Goal: Check status: Check status

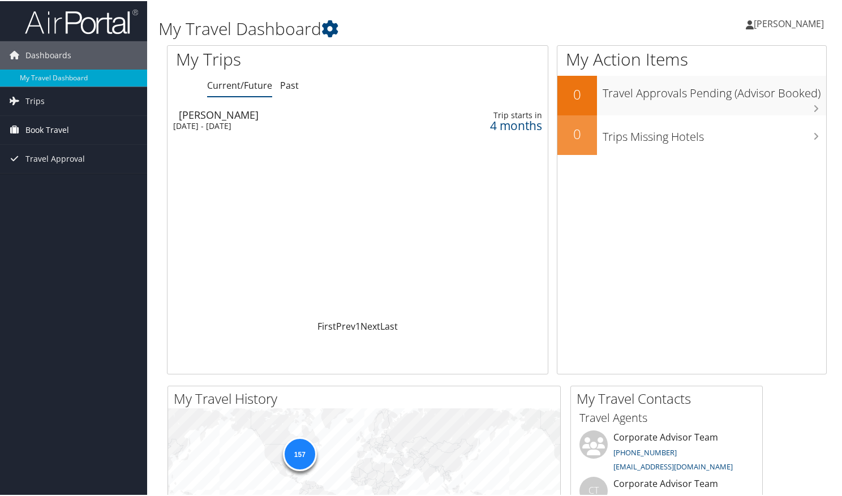
click at [50, 126] on span "Book Travel" at bounding box center [47, 129] width 44 height 28
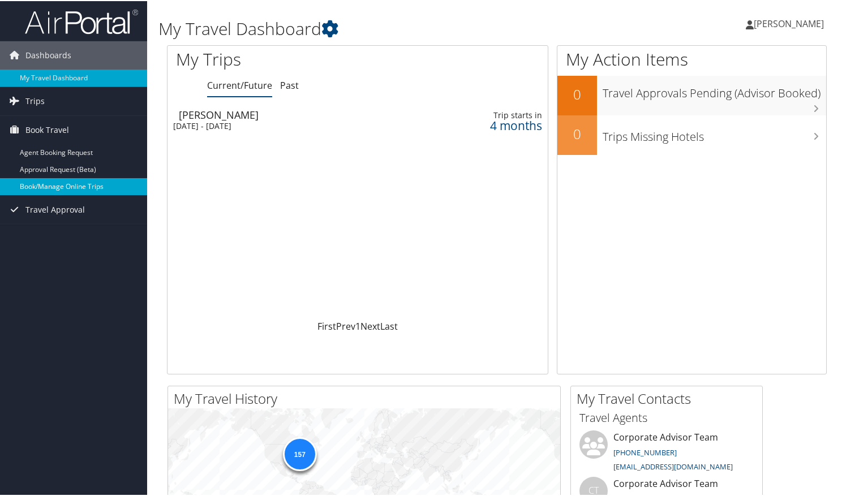
click at [59, 187] on link "Book/Manage Online Trips" at bounding box center [73, 185] width 147 height 17
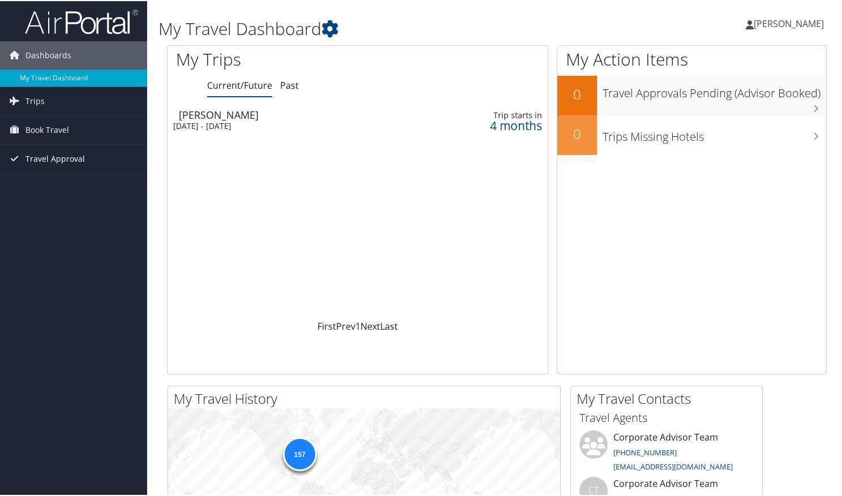
click at [59, 164] on span "Travel Approval" at bounding box center [54, 158] width 59 height 28
click at [59, 256] on div "Dashboards My Travel Dashboard Trips Current/Future Trips Past Trips Trips Miss…" at bounding box center [423, 427] width 846 height 855
click at [103, 179] on link "Pending Trip Approvals" at bounding box center [73, 180] width 147 height 17
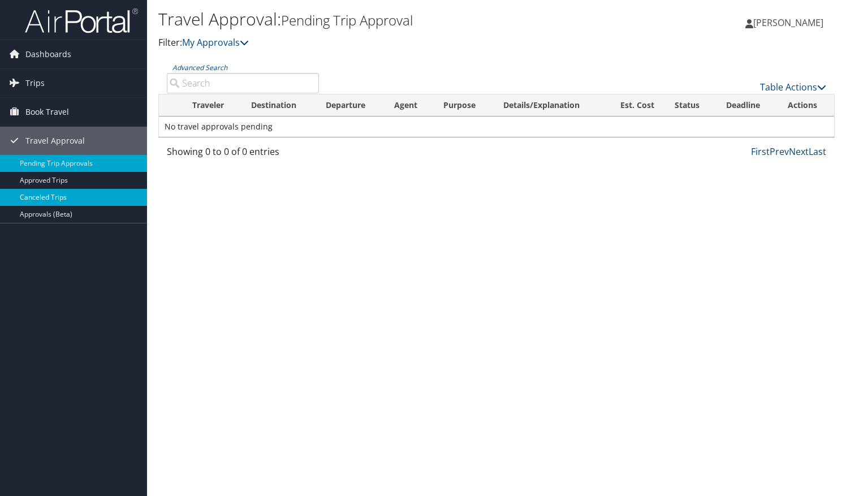
click at [79, 196] on link "Canceled Trips" at bounding box center [73, 197] width 147 height 17
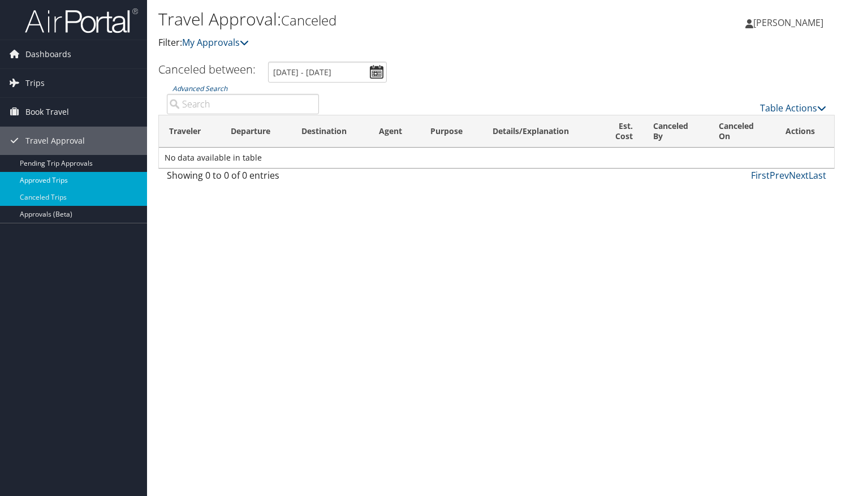
click at [97, 175] on link "Approved Trips" at bounding box center [73, 180] width 147 height 17
click at [85, 113] on link "Book Travel" at bounding box center [73, 112] width 147 height 28
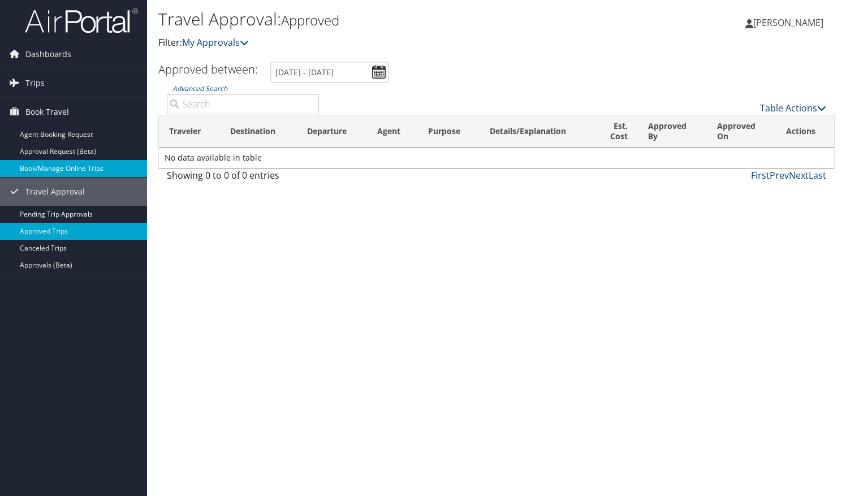
click at [87, 170] on link "Book/Manage Online Trips" at bounding box center [73, 168] width 147 height 17
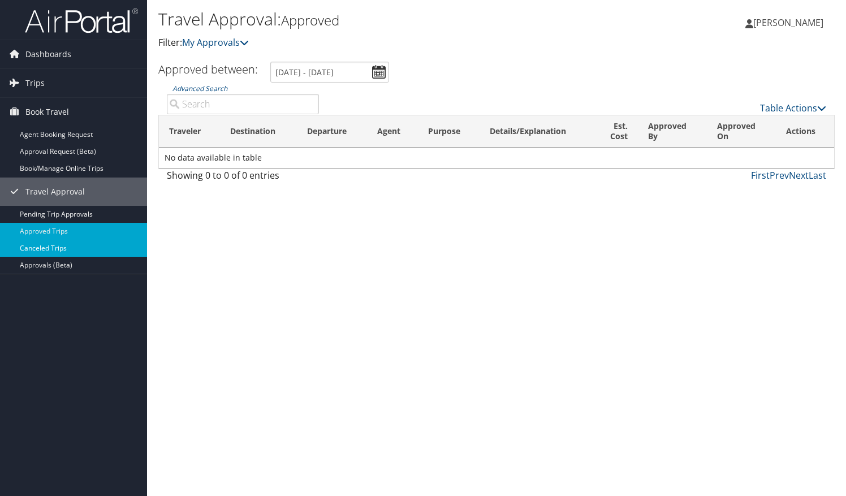
click at [74, 246] on link "Canceled Trips" at bounding box center [73, 248] width 147 height 17
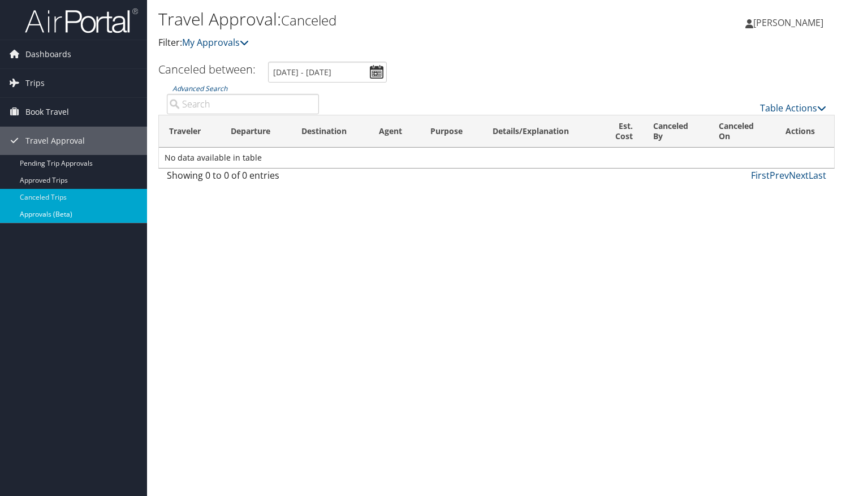
click at [82, 212] on link "Approvals (Beta)" at bounding box center [73, 214] width 147 height 17
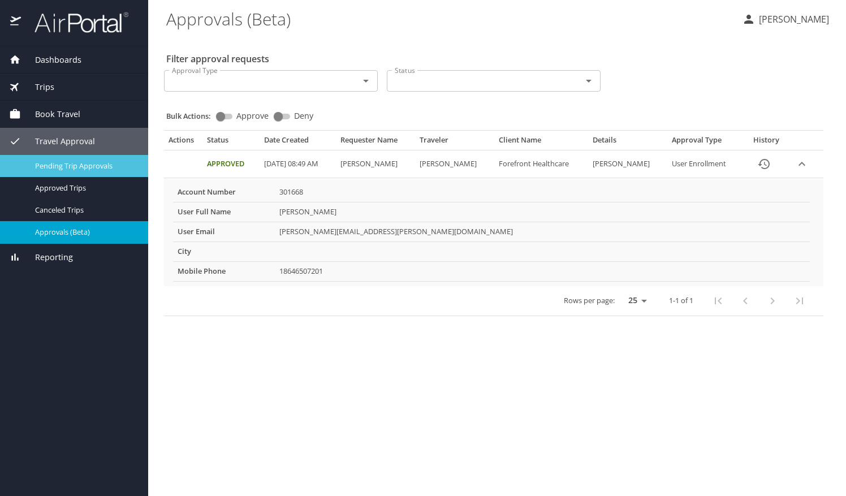
click at [102, 171] on div "Pending Trip Approvals" at bounding box center [74, 166] width 130 height 13
